Goal: Find specific page/section: Find specific page/section

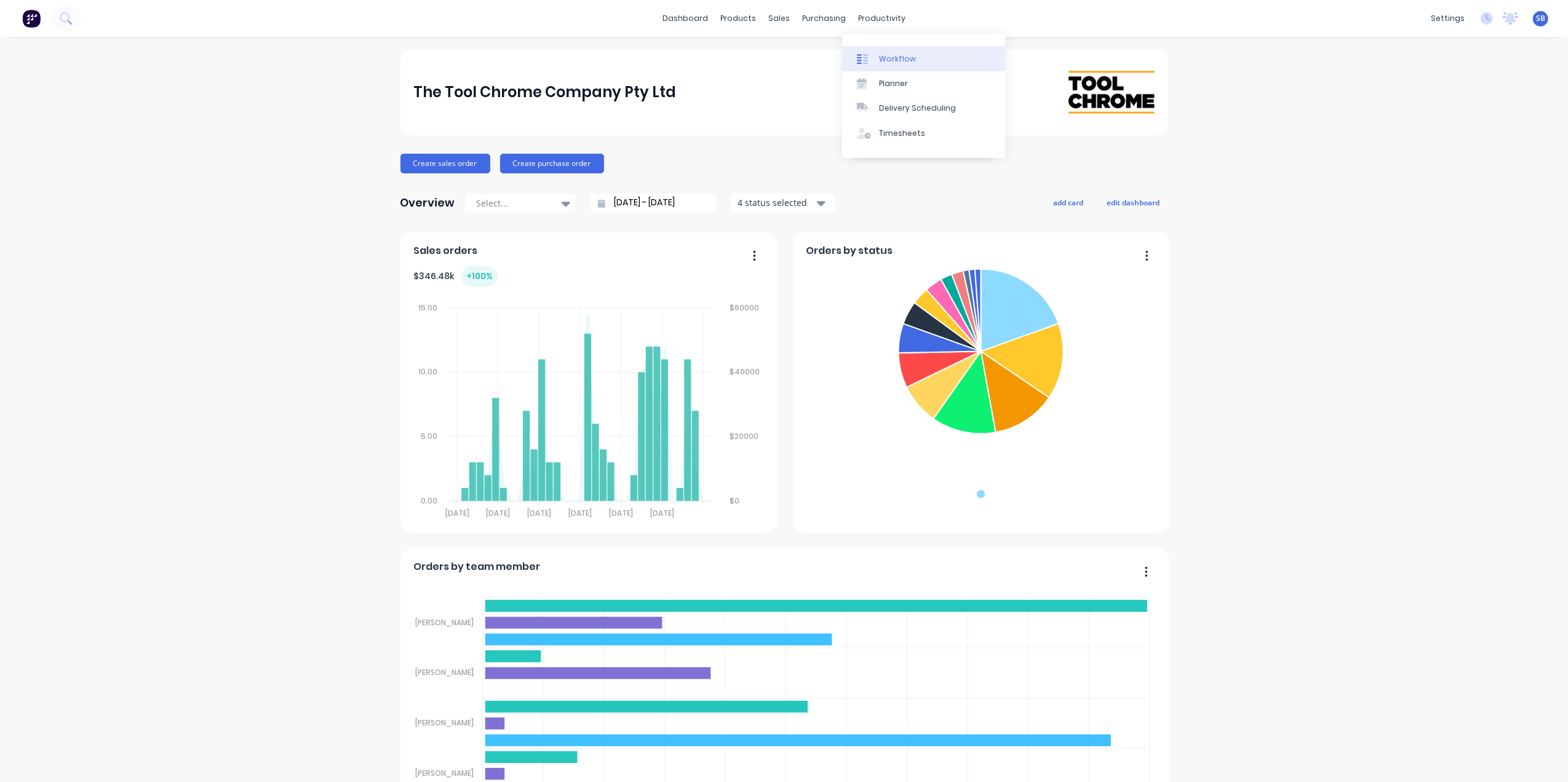
click at [899, 55] on div "Workflow" at bounding box center [897, 59] width 37 height 11
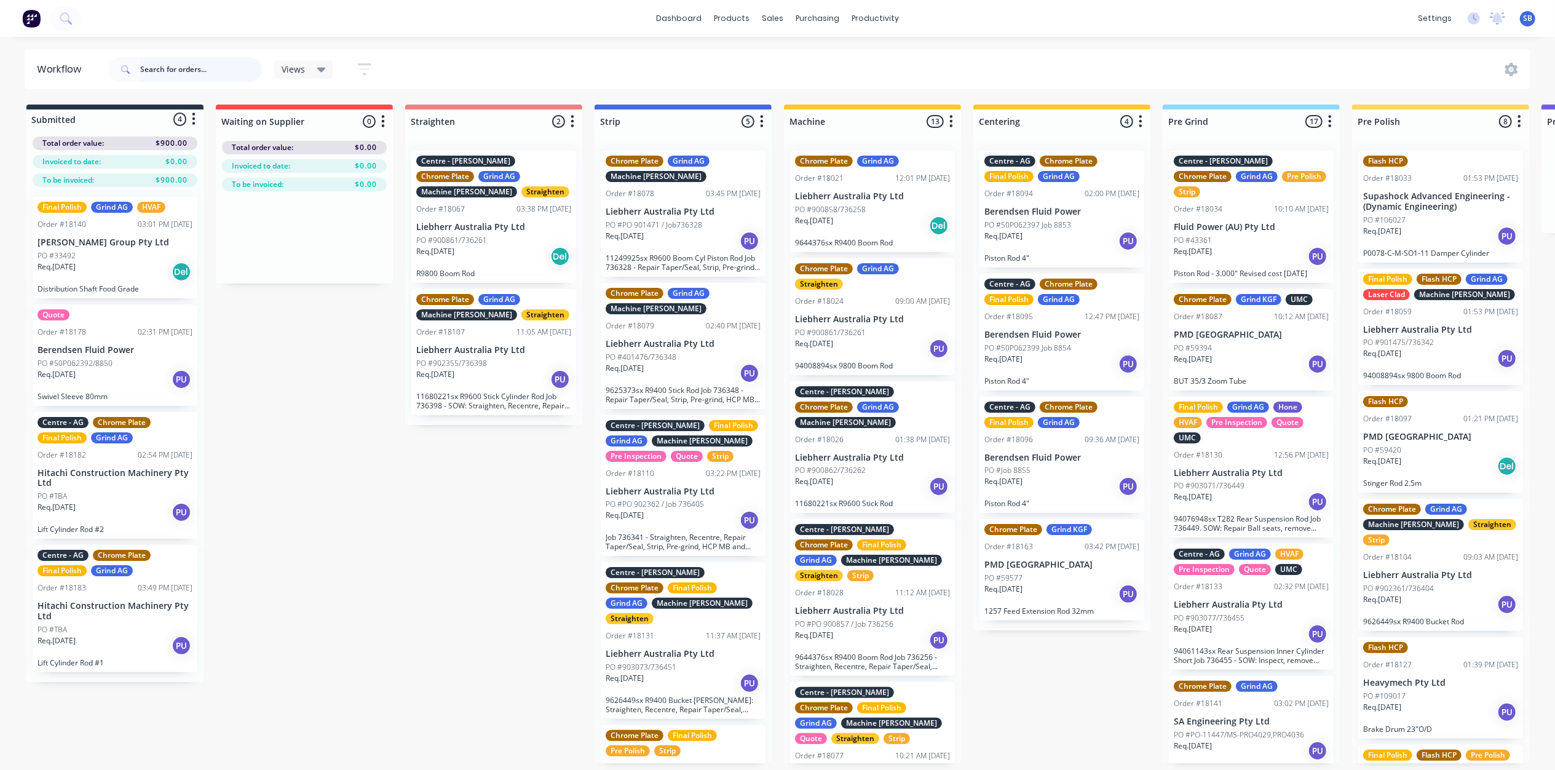
click at [143, 74] on input "text" at bounding box center [201, 69] width 122 height 25
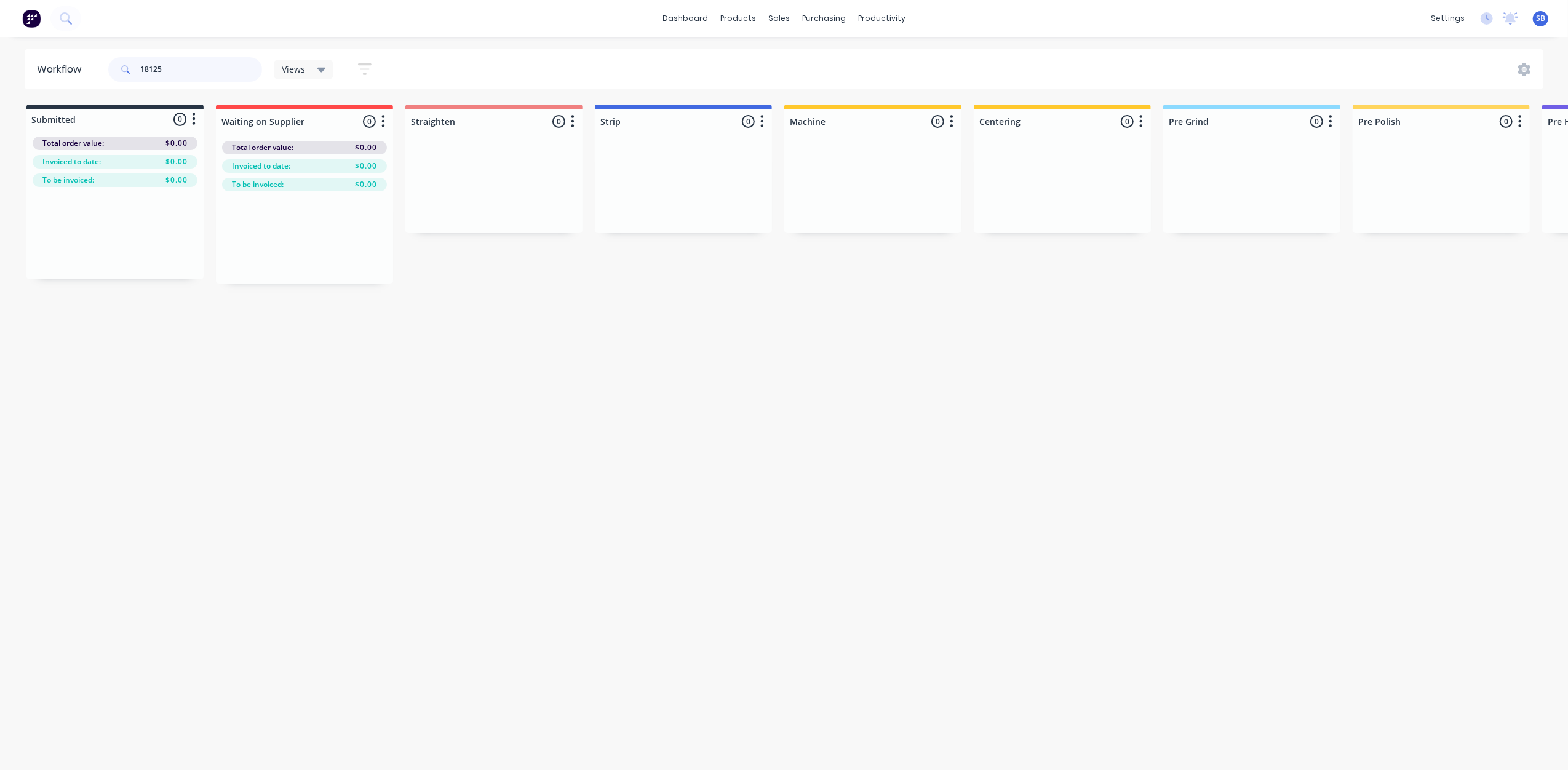
click at [176, 66] on input "18125" at bounding box center [201, 69] width 122 height 25
click at [175, 65] on input "18115" at bounding box center [201, 69] width 122 height 25
type input "1"
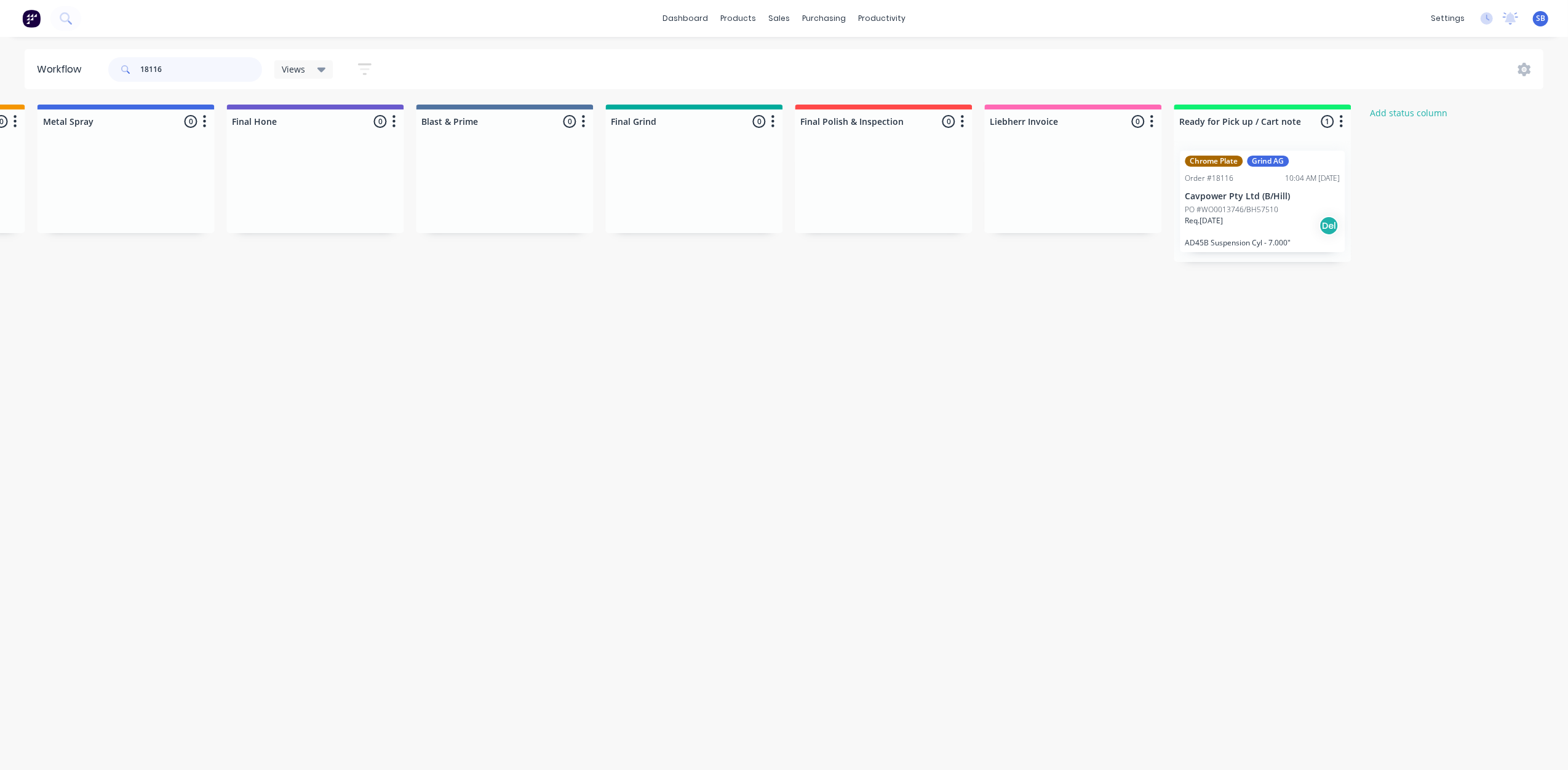
scroll to position [0, 2266]
click at [162, 66] on input "18116" at bounding box center [201, 69] width 122 height 25
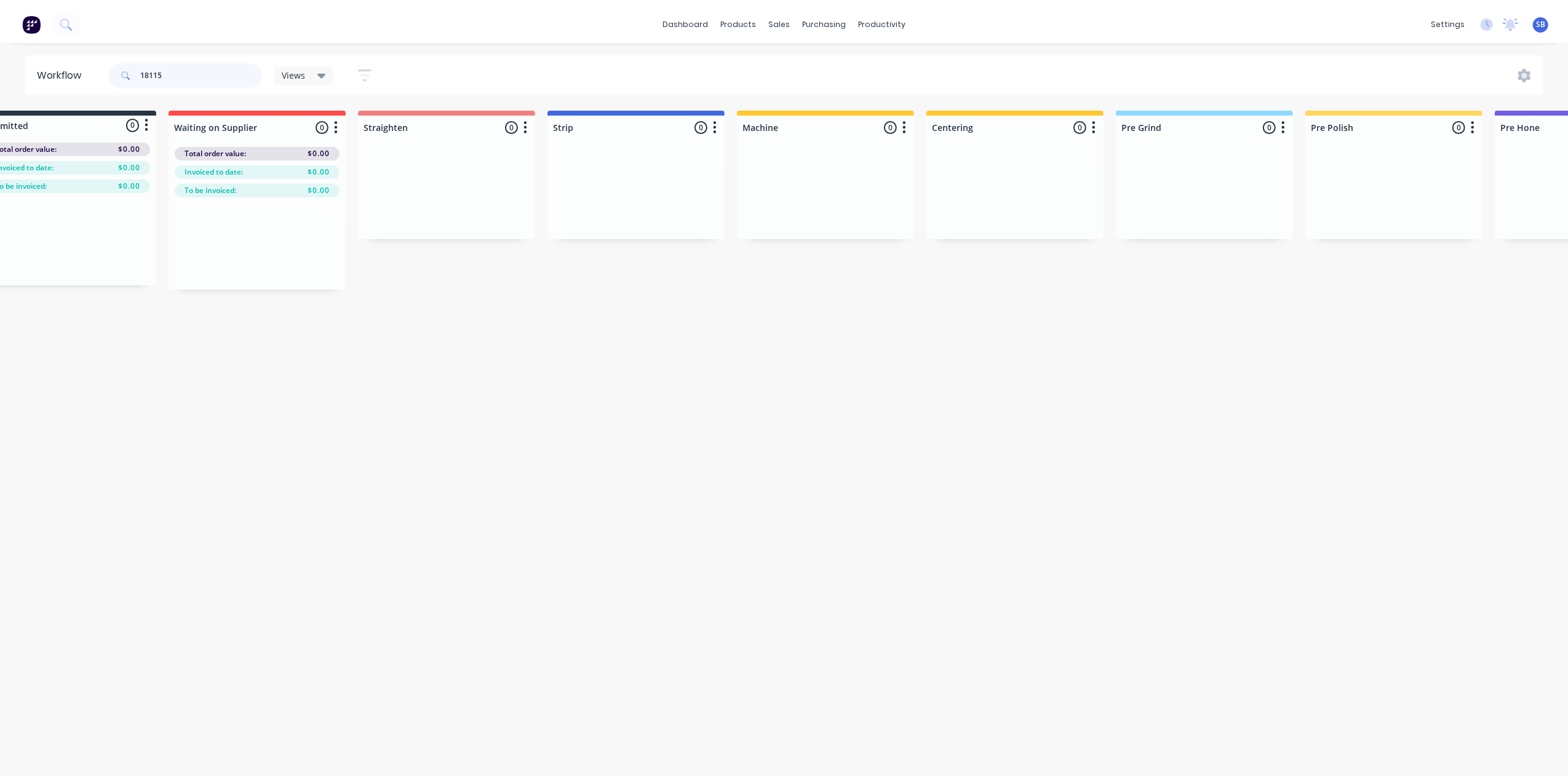
scroll to position [0, 0]
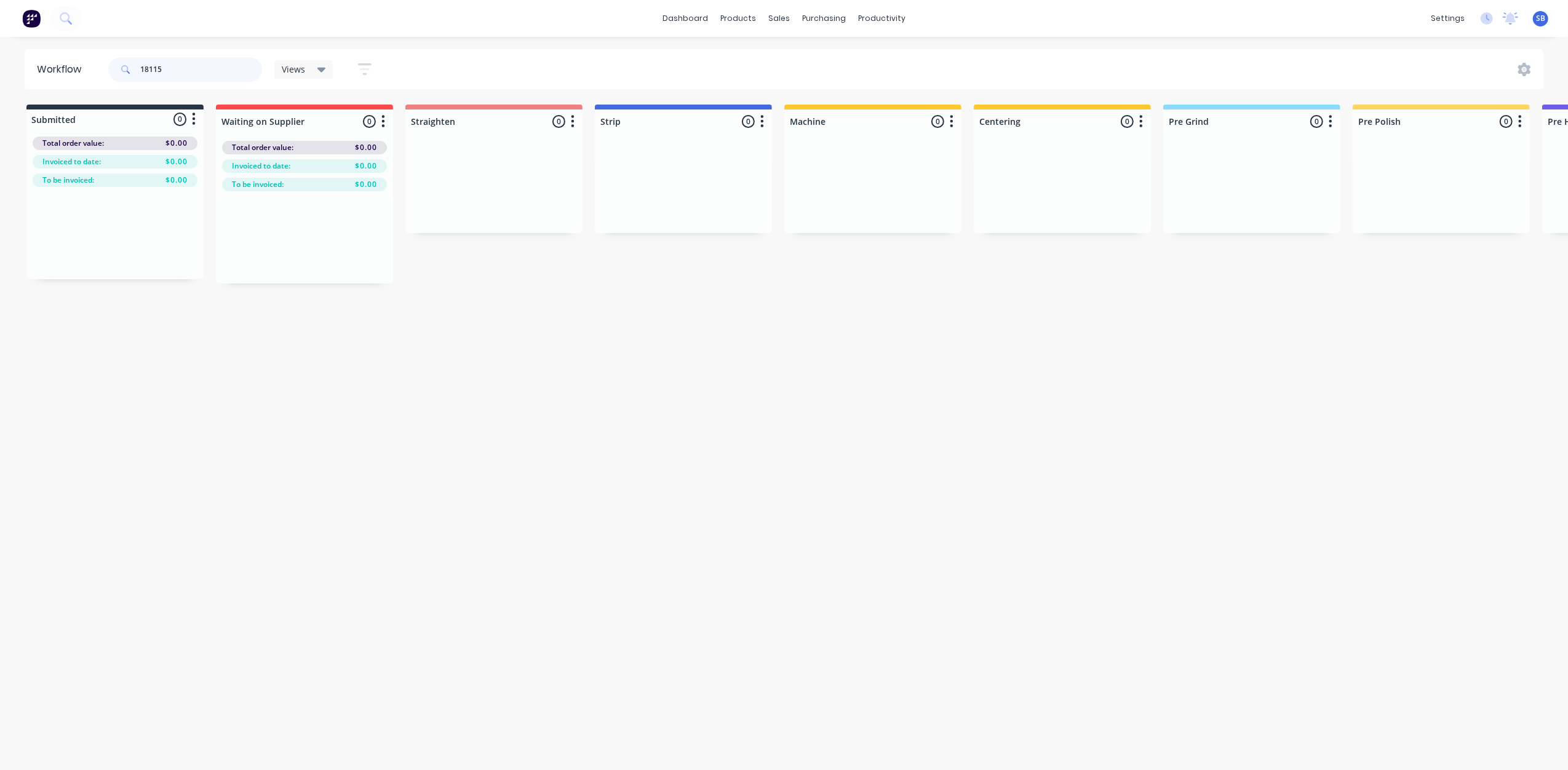
click at [171, 64] on input "18115" at bounding box center [201, 69] width 122 height 25
type input "1"
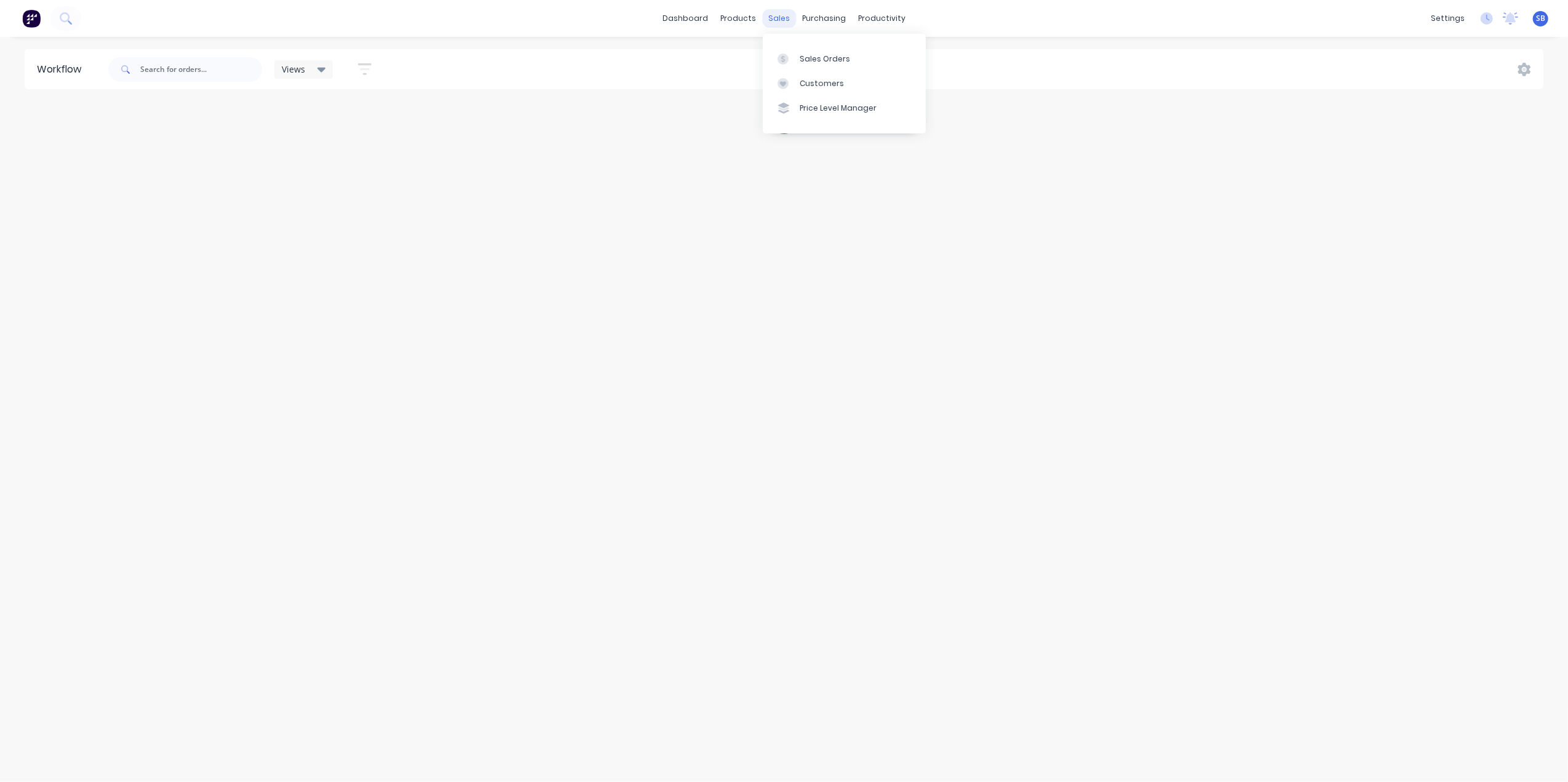
click at [781, 18] on div "sales" at bounding box center [779, 18] width 34 height 18
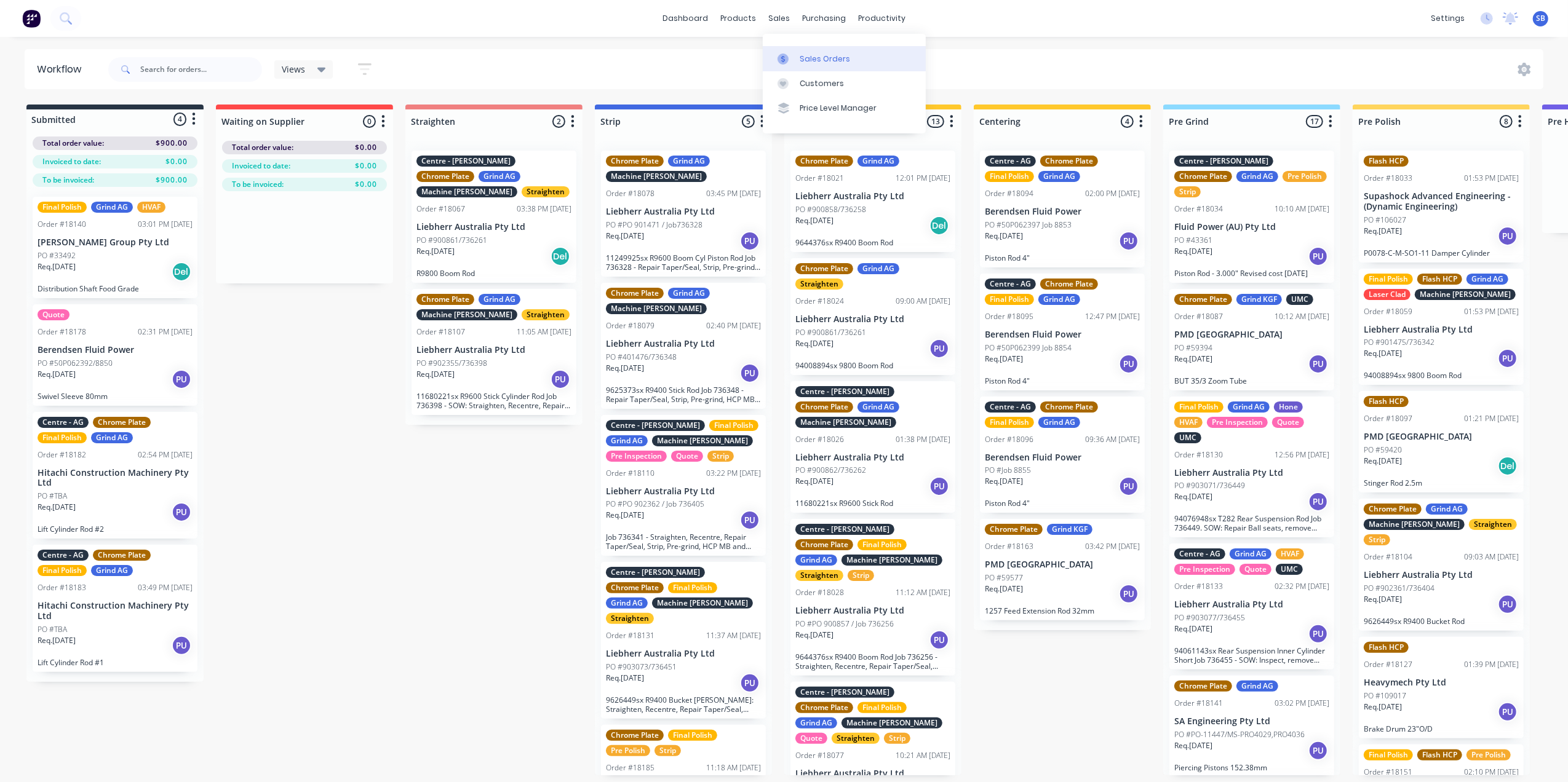
click at [834, 57] on div "Sales Orders" at bounding box center [825, 59] width 50 height 11
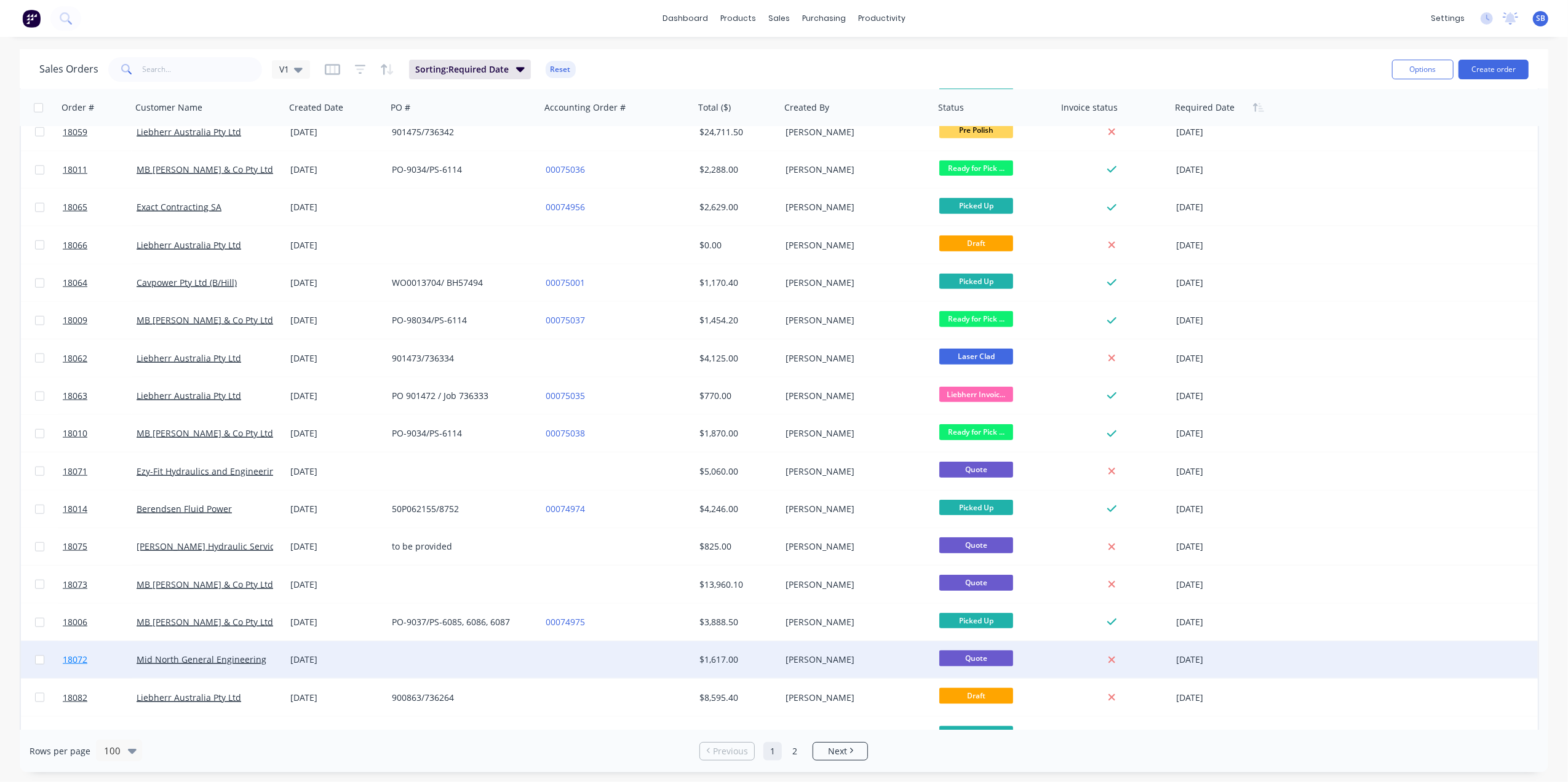
scroll to position [1199, 0]
